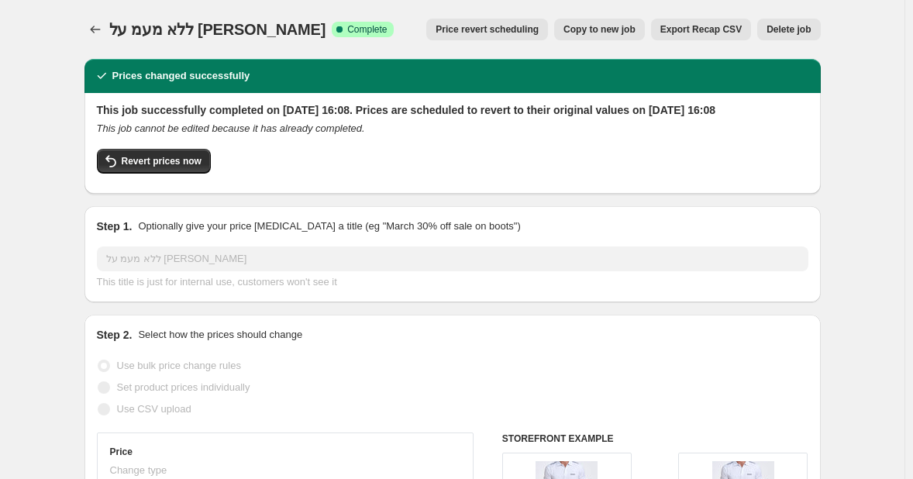
select select "percentage"
select select "no_change"
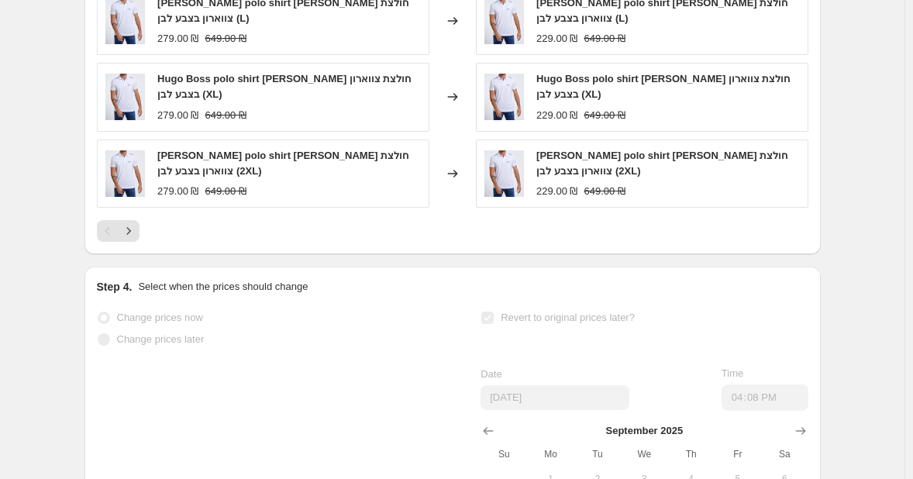
scroll to position [1274, 0]
click at [139, 242] on button "Next" at bounding box center [129, 231] width 22 height 22
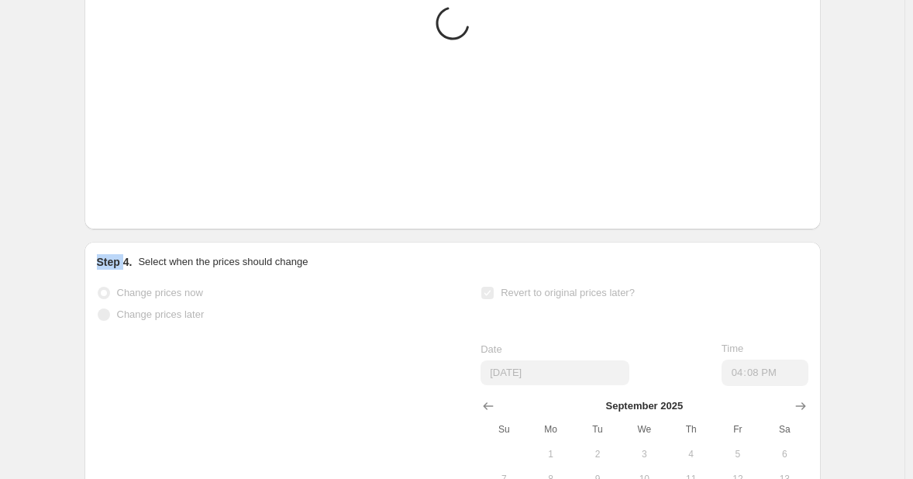
click at [139, 217] on button "Next" at bounding box center [129, 206] width 22 height 22
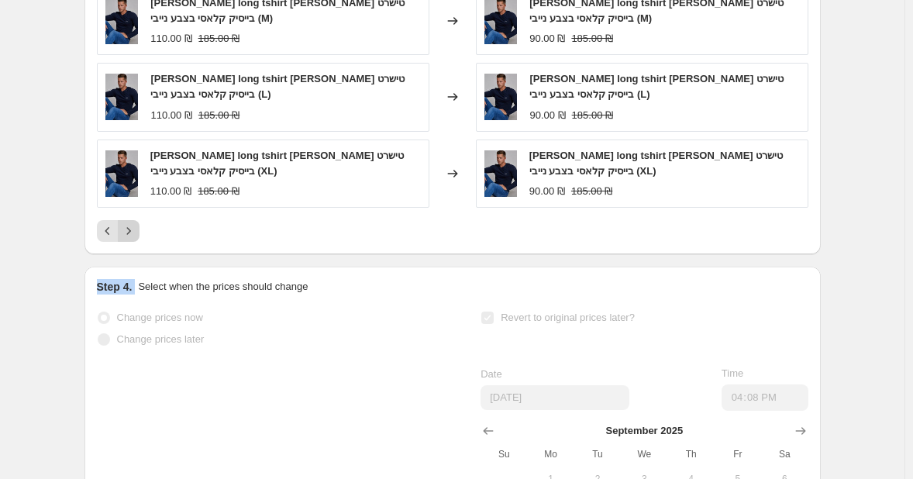
click at [139, 242] on button "Next" at bounding box center [129, 231] width 22 height 22
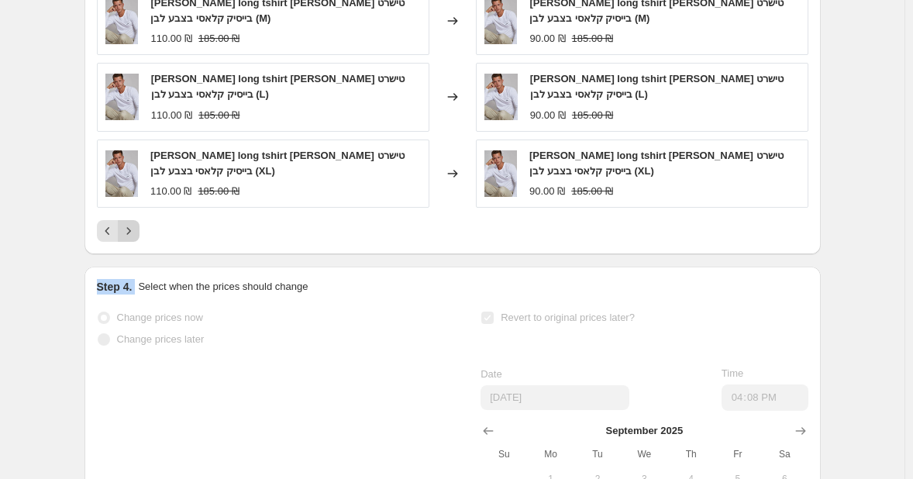
click at [139, 242] on button "Next" at bounding box center [129, 231] width 22 height 22
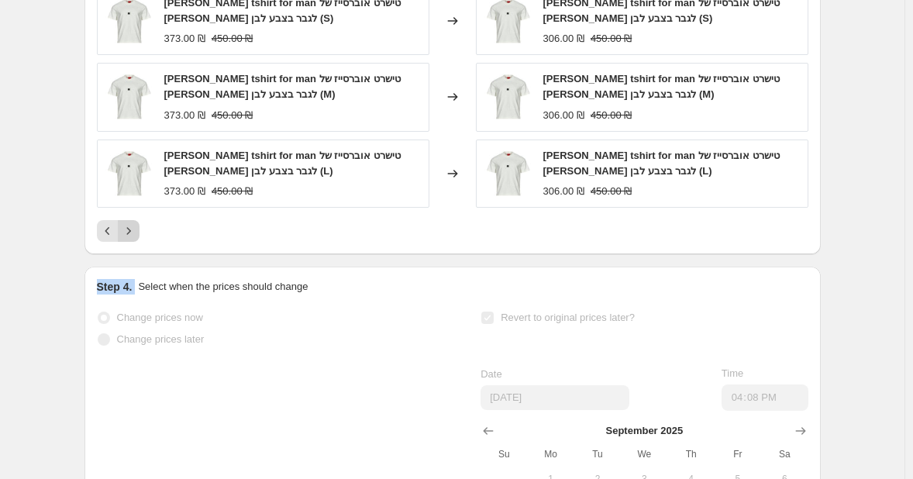
click at [139, 242] on button "Next" at bounding box center [129, 231] width 22 height 22
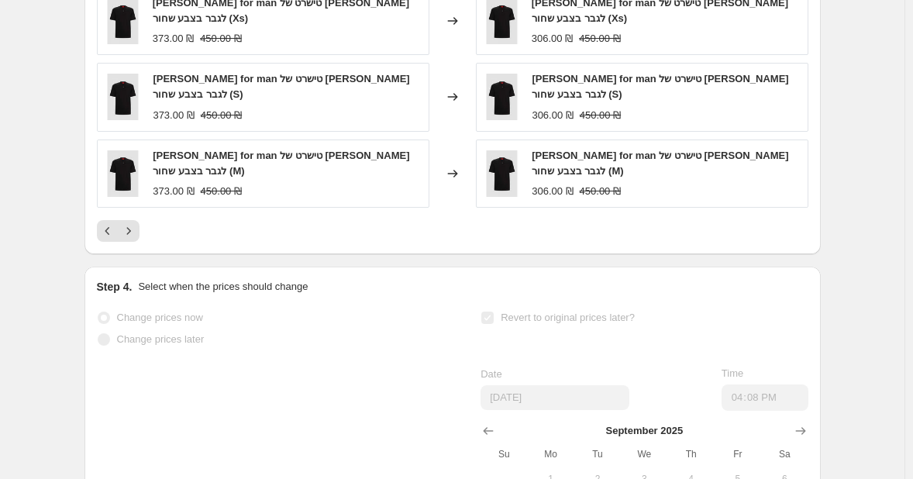
click at [129, 239] on icon "Next" at bounding box center [128, 230] width 15 height 15
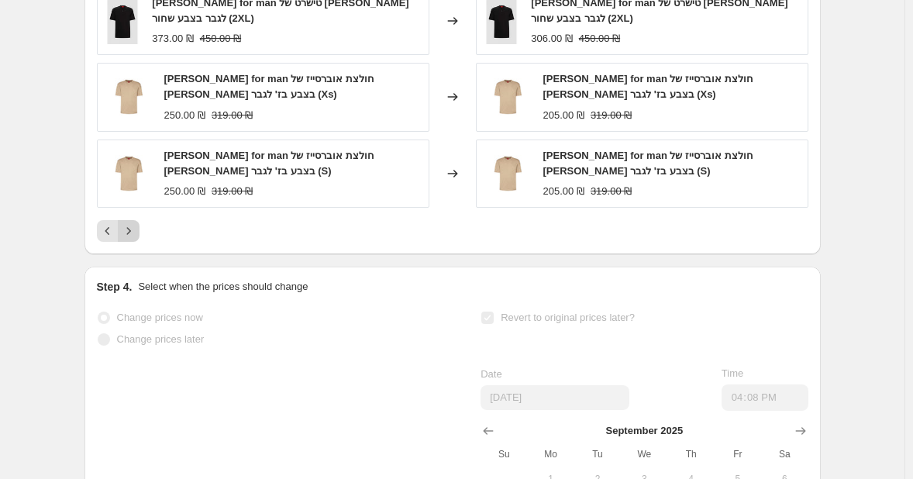
click at [129, 239] on icon "Next" at bounding box center [128, 230] width 15 height 15
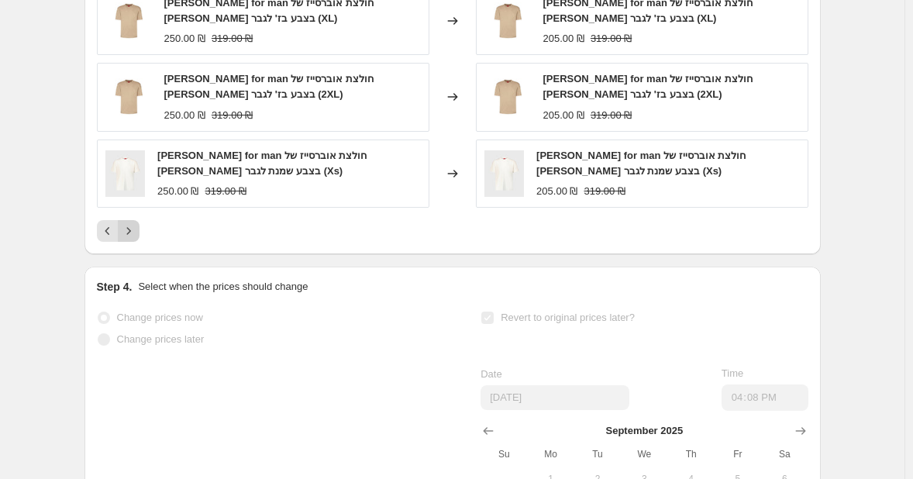
click at [129, 239] on icon "Next" at bounding box center [128, 230] width 15 height 15
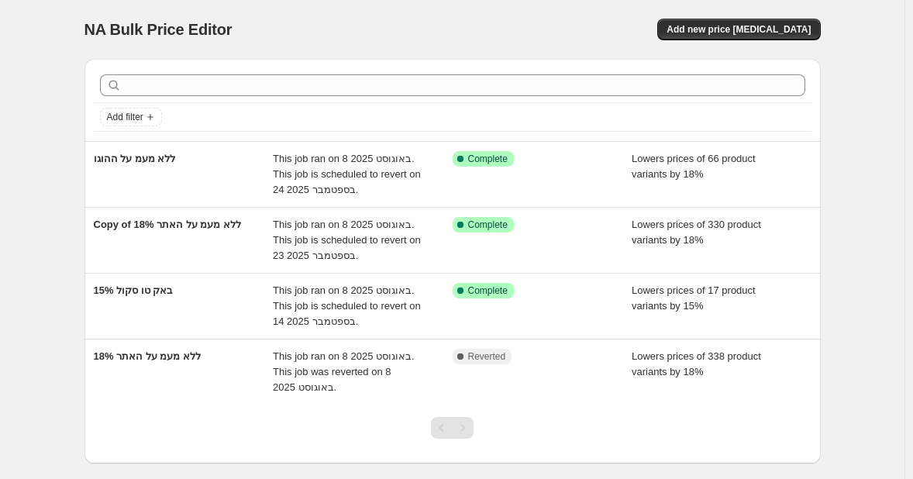
scroll to position [77, 0]
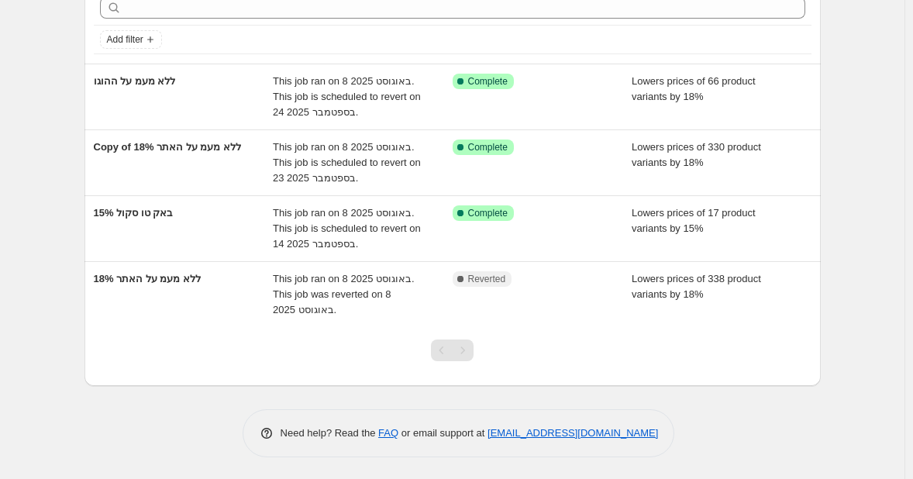
click at [527, 443] on div "Need help? Read the FAQ or email support at support+a61322@northern-apps.com" at bounding box center [459, 433] width 432 height 48
click at [537, 436] on link "support+a61322@northern-apps.com" at bounding box center [572, 433] width 170 height 12
click at [839, 172] on div "NA Bulk Price Editor. This page is ready NA Bulk Price Editor Add new price cha…" at bounding box center [452, 202] width 773 height 558
click at [756, 366] on div at bounding box center [452, 356] width 736 height 59
